Goal: Task Accomplishment & Management: Complete application form

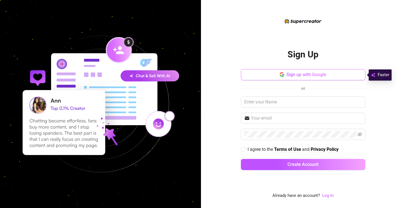
click at [309, 73] on span "Sign up with Google" at bounding box center [306, 74] width 40 height 5
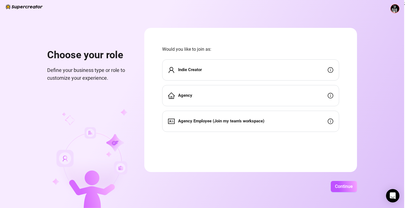
click at [234, 67] on div "Indie Creator" at bounding box center [250, 69] width 177 height 21
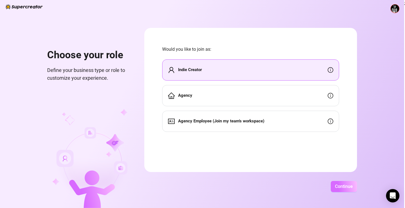
click at [353, 185] on span "Continue" at bounding box center [344, 186] width 18 height 5
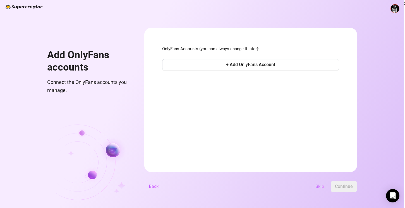
click at [324, 187] on span "Skip" at bounding box center [320, 186] width 9 height 5
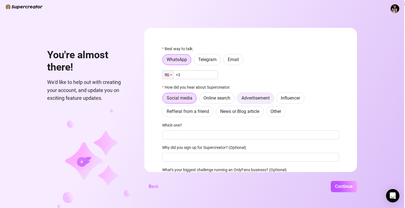
click at [269, 96] on span "Advertisement" at bounding box center [256, 97] width 28 height 5
click at [239, 100] on input "Advertisement" at bounding box center [239, 100] width 0 height 0
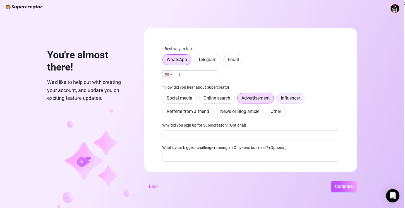
click at [298, 97] on span "Influencer" at bounding box center [290, 97] width 19 height 5
click at [278, 100] on input "Influencer" at bounding box center [278, 100] width 0 height 0
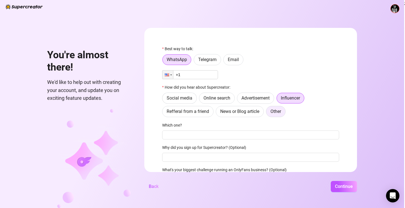
click at [283, 110] on label "Other" at bounding box center [276, 111] width 20 height 11
click at [268, 113] on input "Other" at bounding box center [268, 113] width 0 height 0
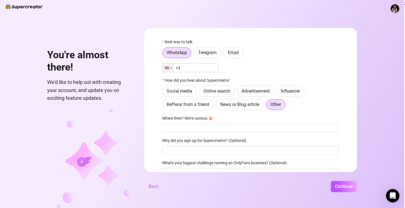
scroll to position [9, 0]
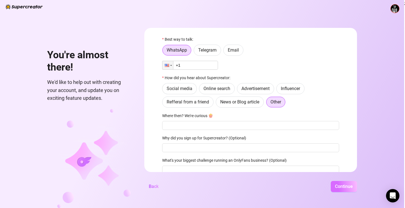
click at [353, 185] on span "Continue" at bounding box center [344, 186] width 18 height 5
type input "[PHONE_NUMBER]"
click at [239, 50] on span "Email" at bounding box center [233, 49] width 11 height 5
click at [225, 52] on input "Email" at bounding box center [225, 52] width 0 height 0
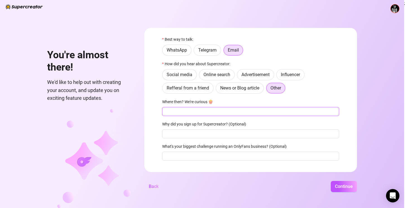
click at [201, 112] on input "Where then? We're curious 🍿" at bounding box center [250, 111] width 177 height 9
click at [353, 184] on span "Continue" at bounding box center [344, 186] width 18 height 5
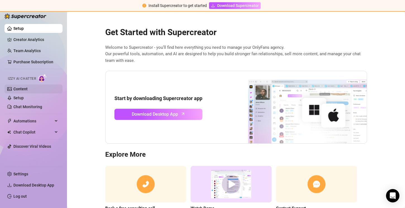
click at [18, 88] on link "Content" at bounding box center [20, 89] width 14 height 4
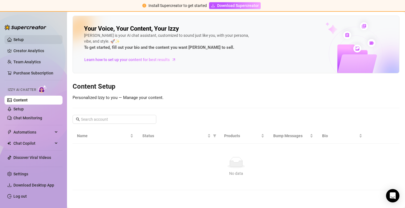
click at [19, 40] on link "Setup" at bounding box center [18, 39] width 10 height 4
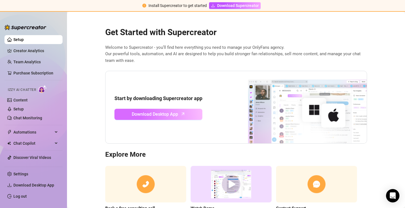
click at [156, 116] on span "Download Desktop App" at bounding box center [155, 114] width 46 height 7
